Goal: Check status: Check status

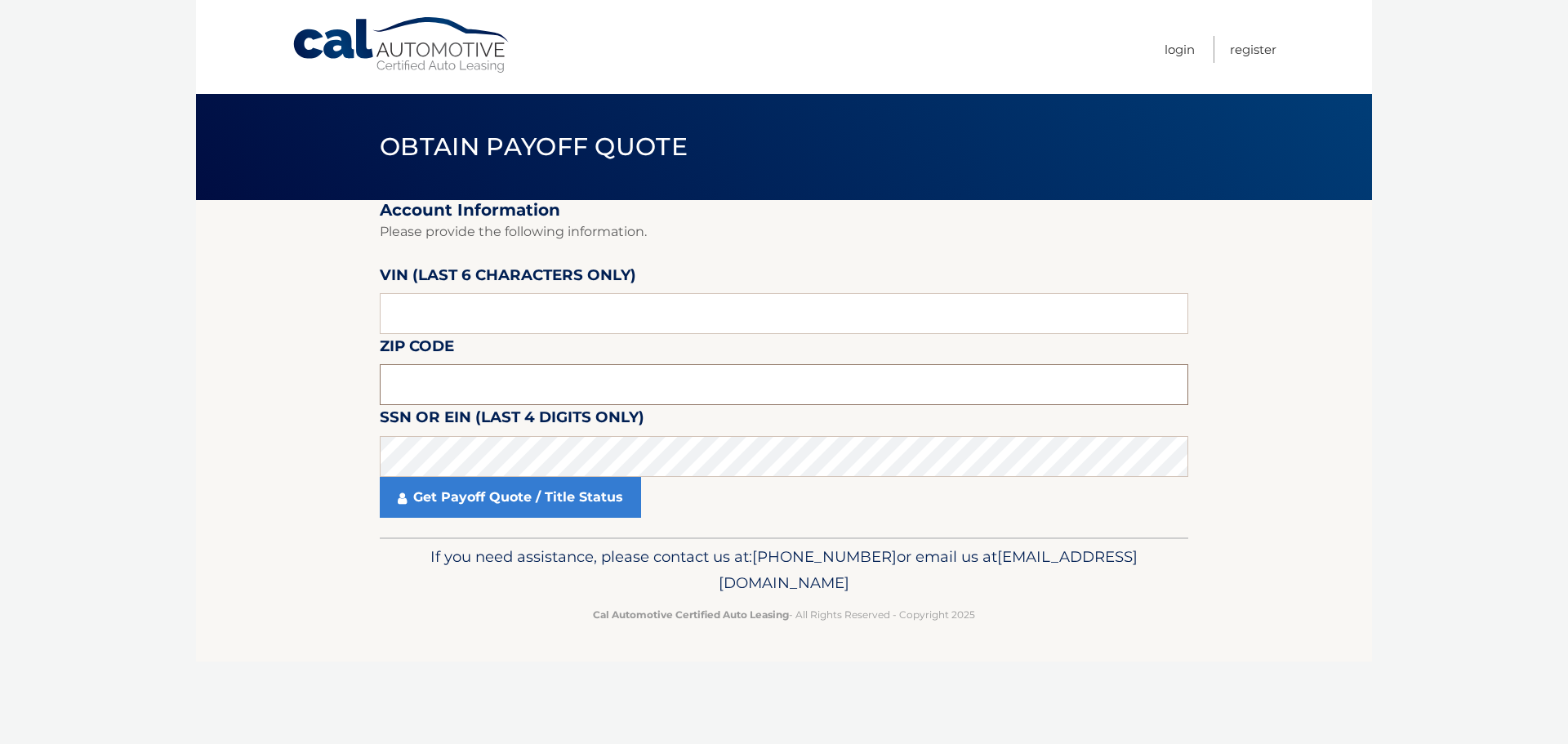
click at [433, 388] on input "text" at bounding box center [784, 384] width 809 height 41
click at [405, 387] on input "11" at bounding box center [784, 384] width 809 height 41
type input "11720"
click at [427, 310] on input "text" at bounding box center [784, 314] width 809 height 41
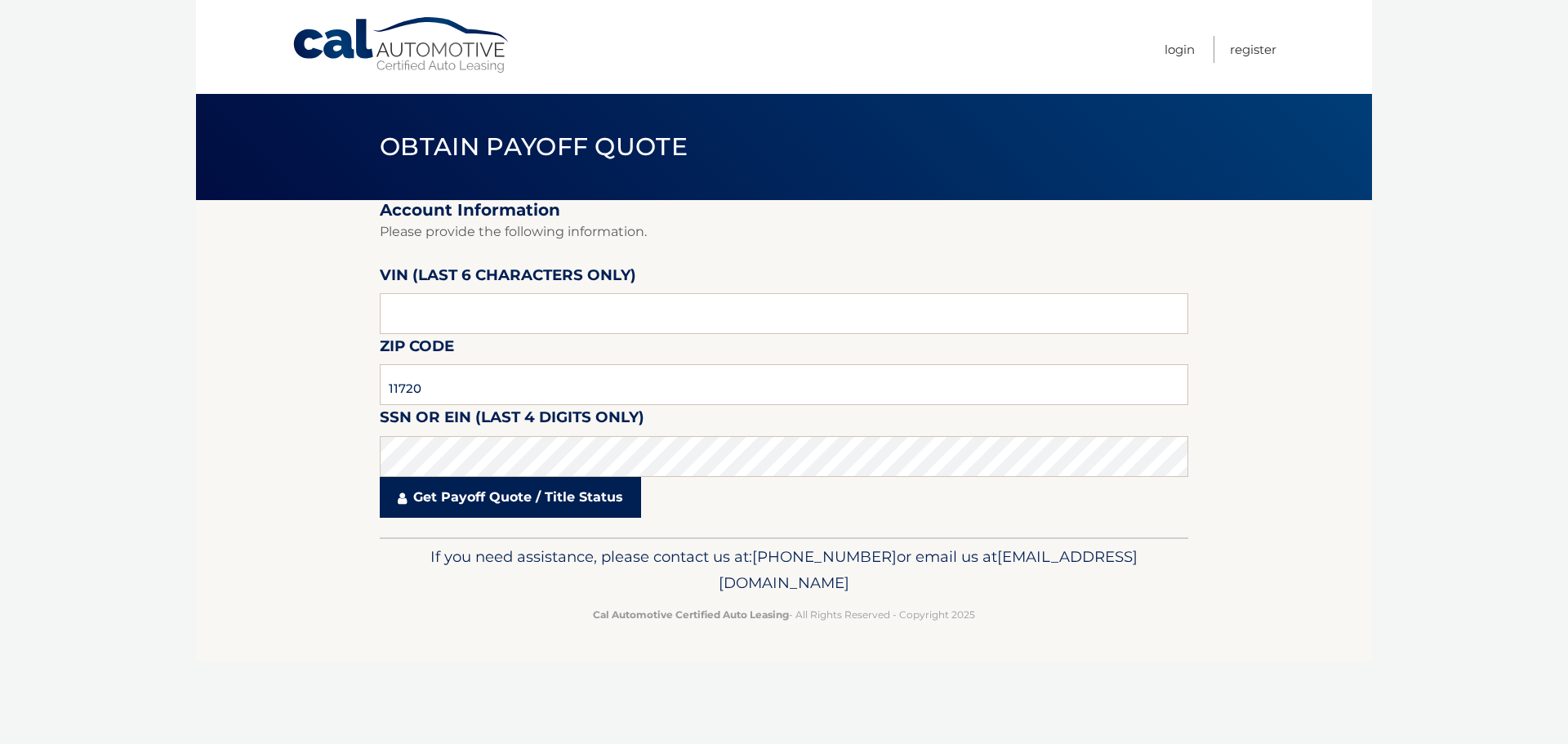
click at [458, 495] on link "Get Payoff Quote / Title Status" at bounding box center [510, 497] width 262 height 41
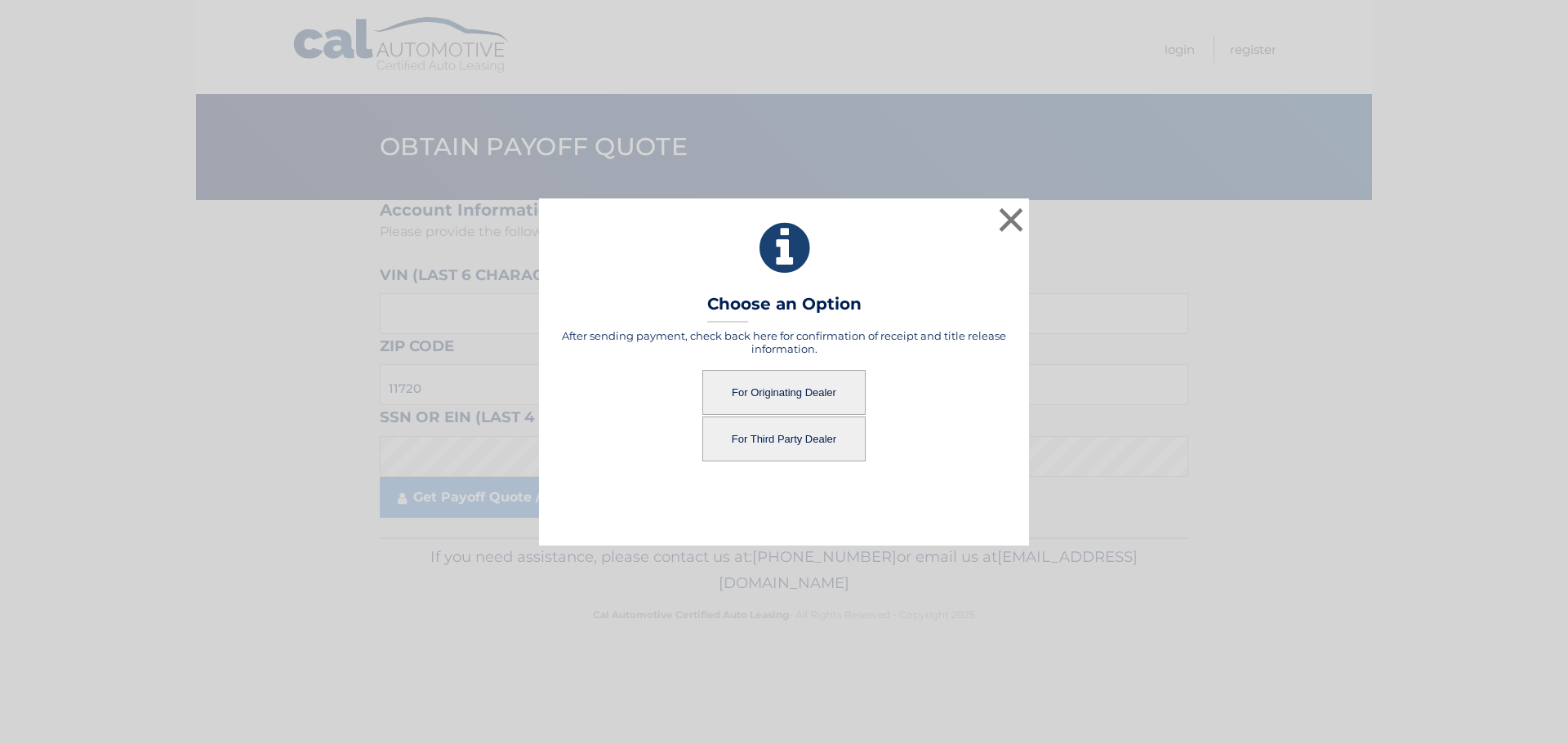
click at [753, 396] on button "For Originating Dealer" at bounding box center [784, 392] width 164 height 45
click at [781, 384] on button "For Originating Dealer" at bounding box center [784, 392] width 164 height 45
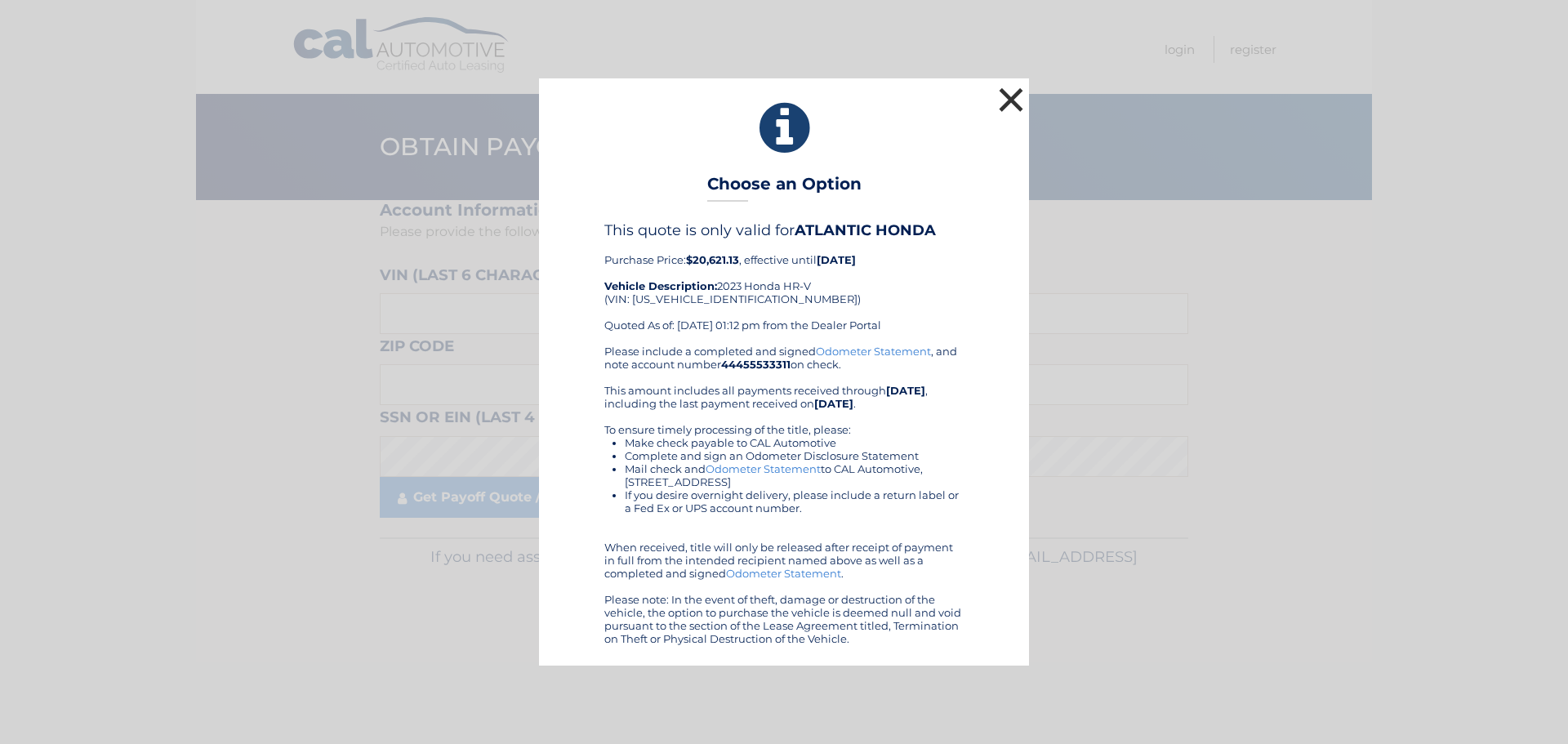
click at [1005, 90] on button "×" at bounding box center [1011, 100] width 33 height 33
